Goal: Task Accomplishment & Management: Manage account settings

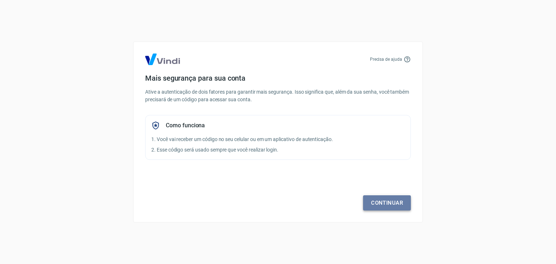
click at [388, 202] on link "Continuar" at bounding box center [387, 202] width 48 height 15
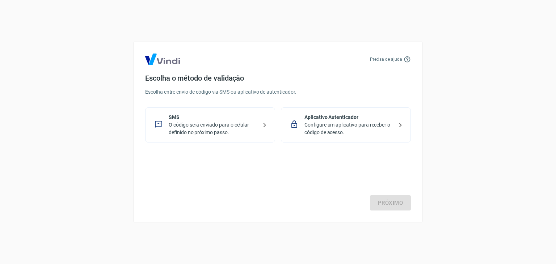
click at [246, 131] on p "O código será enviado para o celular definido no próximo passo." at bounding box center [213, 128] width 89 height 15
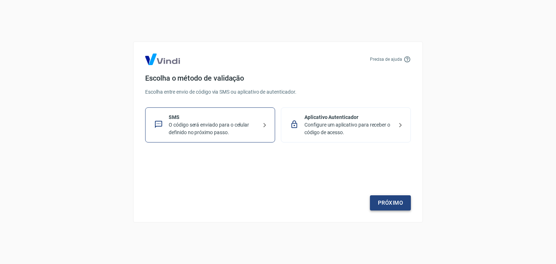
click at [383, 201] on link "Próximo" at bounding box center [390, 202] width 41 height 15
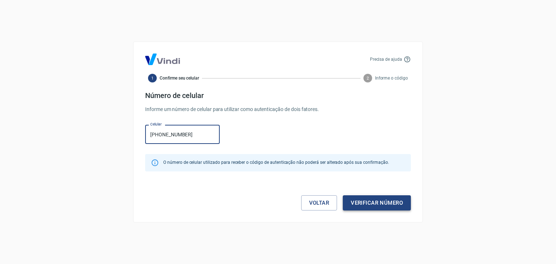
type input "[PHONE_NUMBER]"
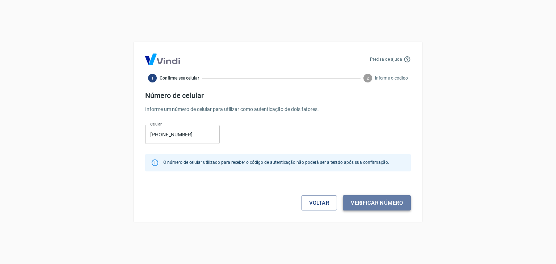
click at [381, 206] on button "Verificar número" at bounding box center [377, 202] width 68 height 15
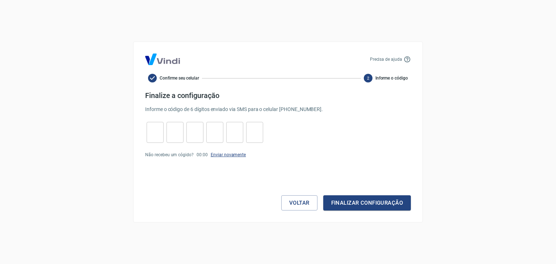
click at [238, 154] on link "Enviar novamente" at bounding box center [228, 154] width 35 height 5
click at [157, 132] on input "tel" at bounding box center [155, 133] width 17 height 16
type input "8"
type input "9"
type input "3"
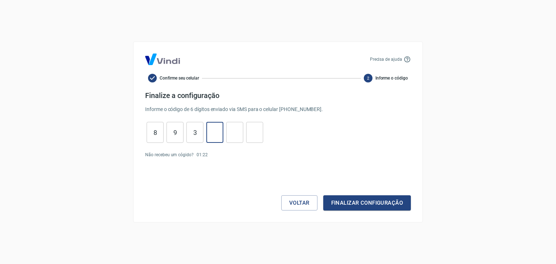
type input "3"
type input "4"
click at [332, 201] on button "Finalizar configuração" at bounding box center [367, 202] width 88 height 15
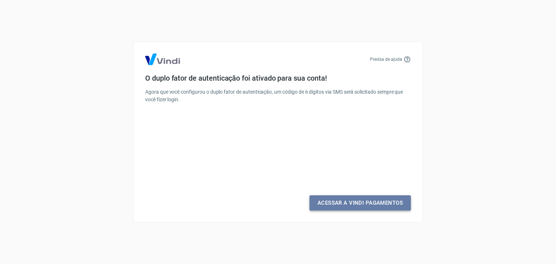
click at [332, 201] on link "Acessar a Vindi Pagamentos" at bounding box center [359, 202] width 101 height 15
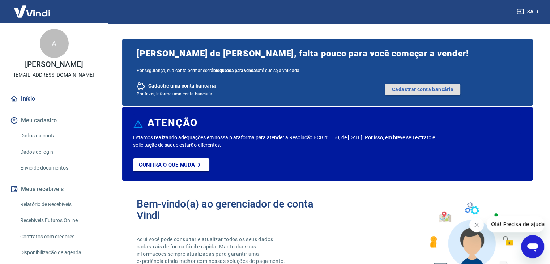
click at [401, 95] on link "Cadastrar conta bancária" at bounding box center [422, 90] width 75 height 12
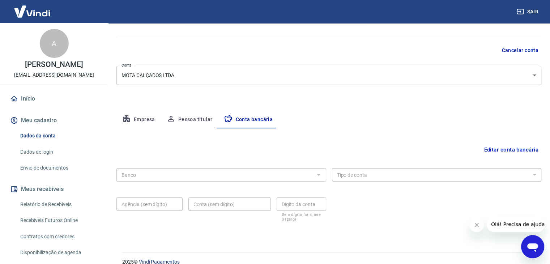
scroll to position [65, 0]
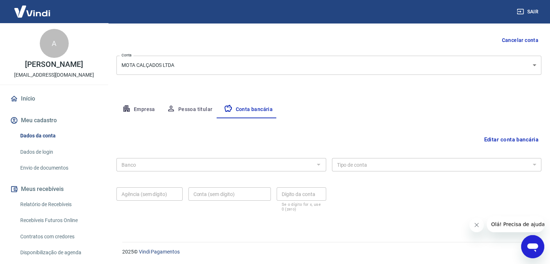
click at [191, 176] on div "Banco Banco Tipo de conta Conta Corrente Conta Poupança Tipo de conta Agência (…" at bounding box center [329, 184] width 425 height 58
click at [190, 172] on div "Banco Banco" at bounding box center [222, 164] width 210 height 18
click at [321, 163] on div at bounding box center [318, 165] width 9 height 10
click at [503, 142] on button "Editar conta bancária" at bounding box center [511, 140] width 60 height 14
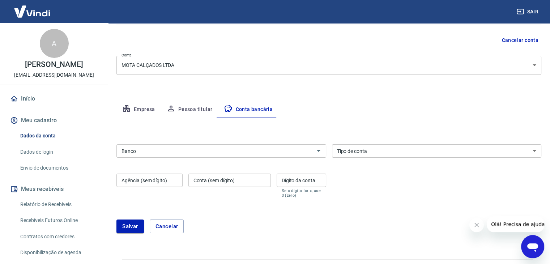
click at [258, 148] on input "Banco" at bounding box center [216, 151] width 194 height 9
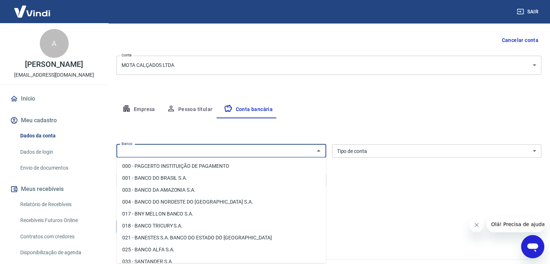
click at [282, 132] on div "Editar conta bancária Banco Banco Tipo de conta Conta Corrente Conta Poupança T…" at bounding box center [329, 180] width 425 height 124
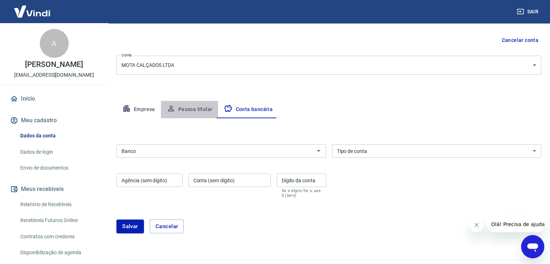
click at [191, 111] on button "Pessoa titular" at bounding box center [190, 109] width 58 height 17
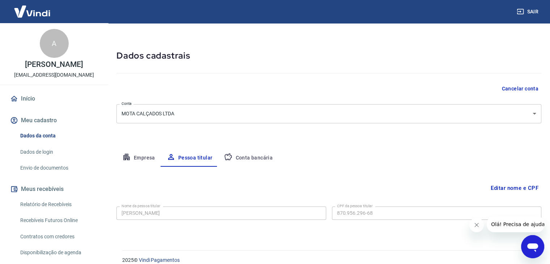
scroll to position [25, 0]
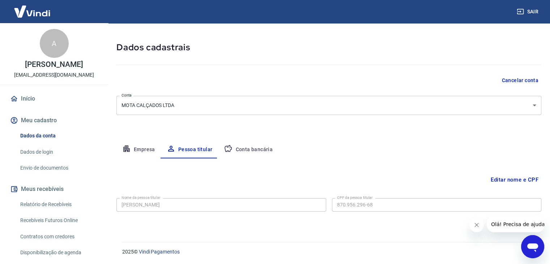
click at [155, 150] on button "Empresa" at bounding box center [139, 149] width 45 height 17
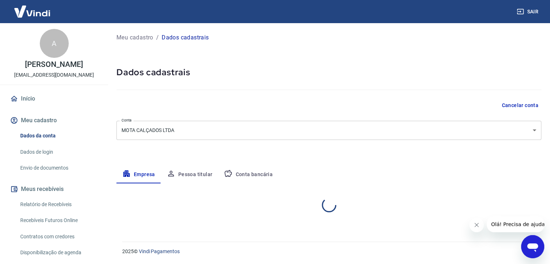
scroll to position [0, 0]
select select "MG"
select select "business"
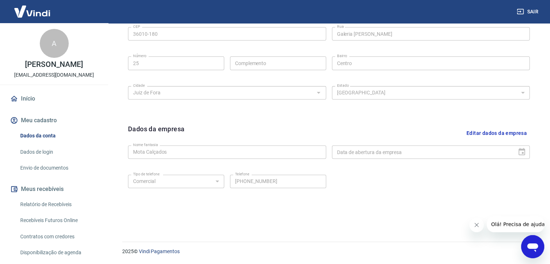
scroll to position [41, 0]
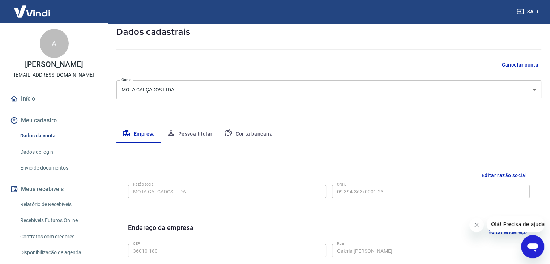
click at [222, 134] on button "Conta bancária" at bounding box center [248, 134] width 60 height 17
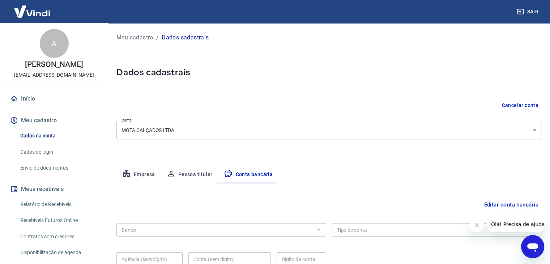
scroll to position [65, 0]
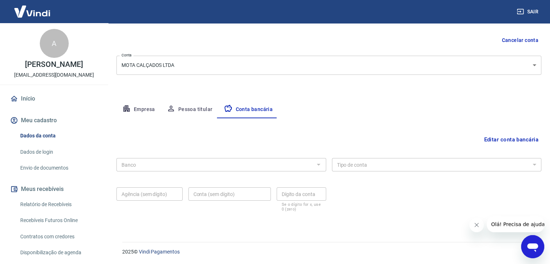
click at [317, 163] on div at bounding box center [318, 165] width 9 height 10
click at [40, 103] on link "Início" at bounding box center [54, 99] width 91 height 16
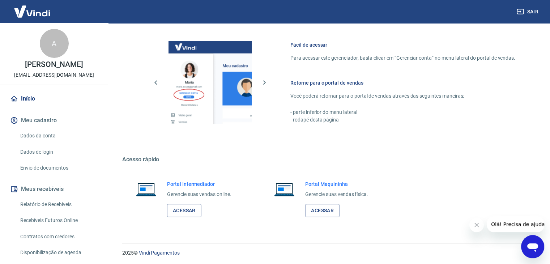
scroll to position [451, 0]
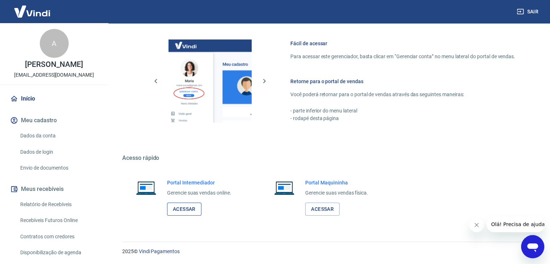
click at [177, 212] on link "Acessar" at bounding box center [184, 209] width 34 height 13
